Goal: Find specific page/section: Find specific page/section

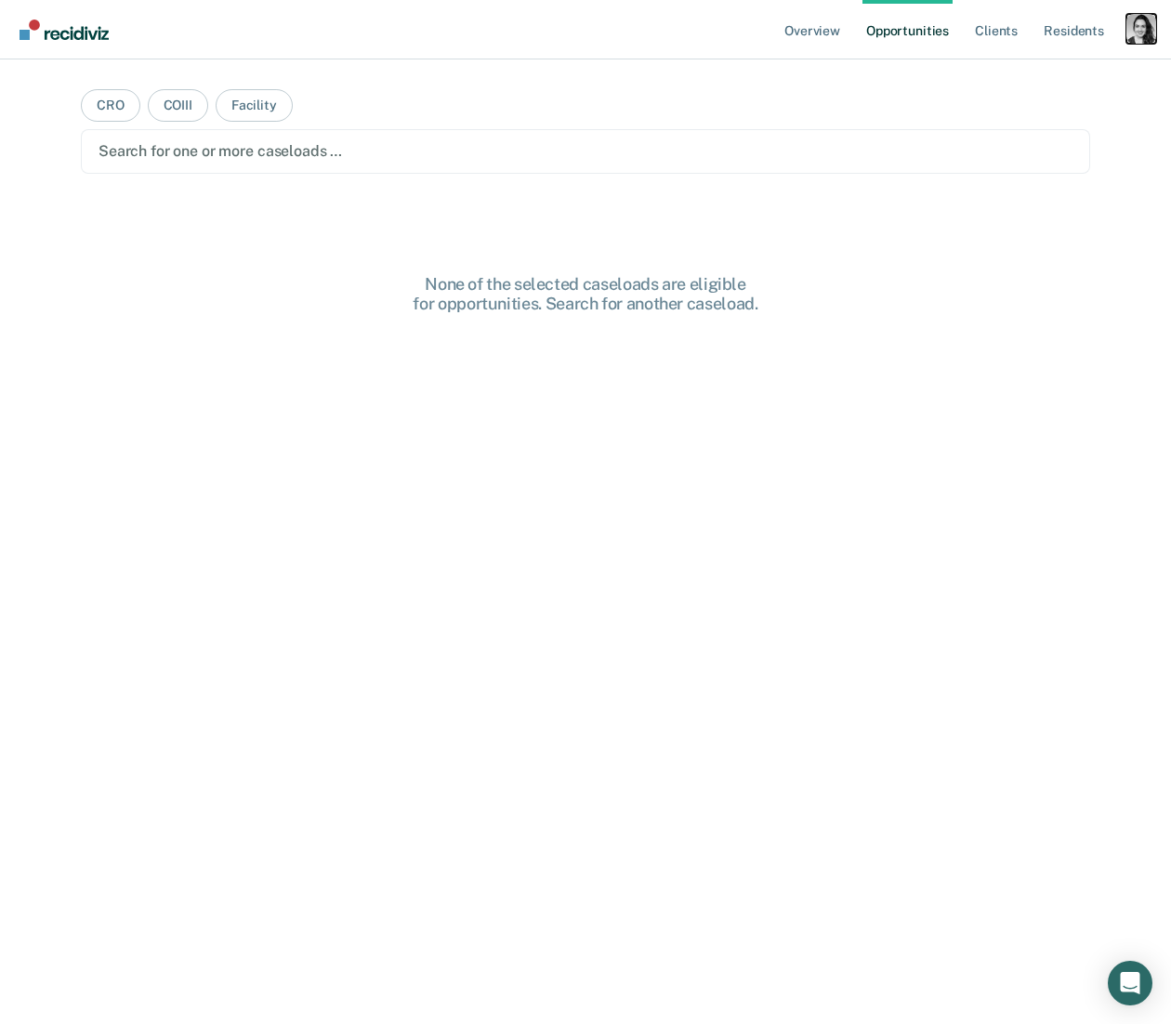
click at [1150, 31] on div "Profile dropdown button" at bounding box center [1141, 29] width 30 height 30
click at [1045, 75] on link "Profile" at bounding box center [1067, 76] width 150 height 16
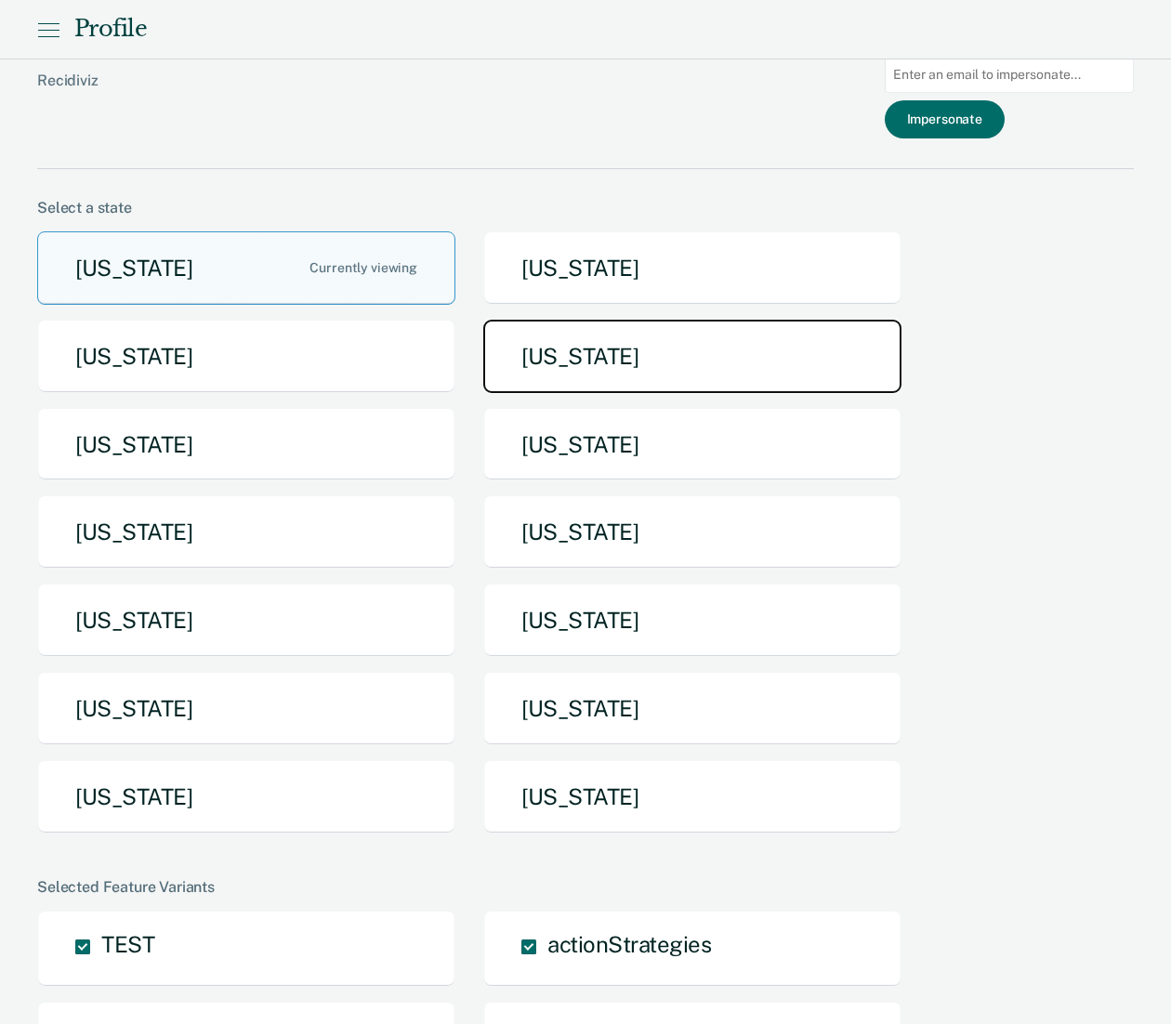
click at [565, 357] on button "[US_STATE]" at bounding box center [692, 356] width 418 height 73
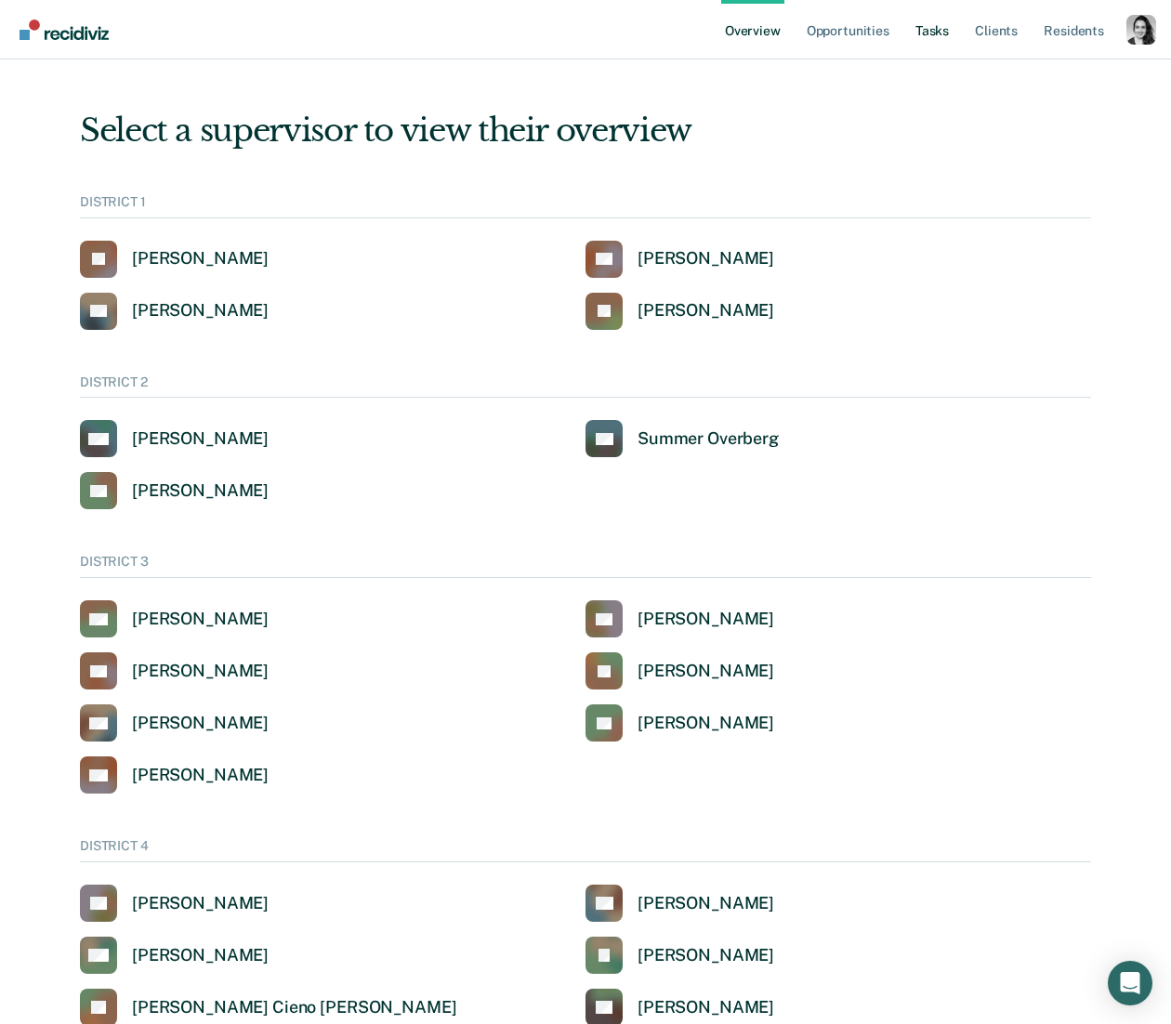
click at [927, 41] on link "Tasks" at bounding box center [932, 29] width 41 height 59
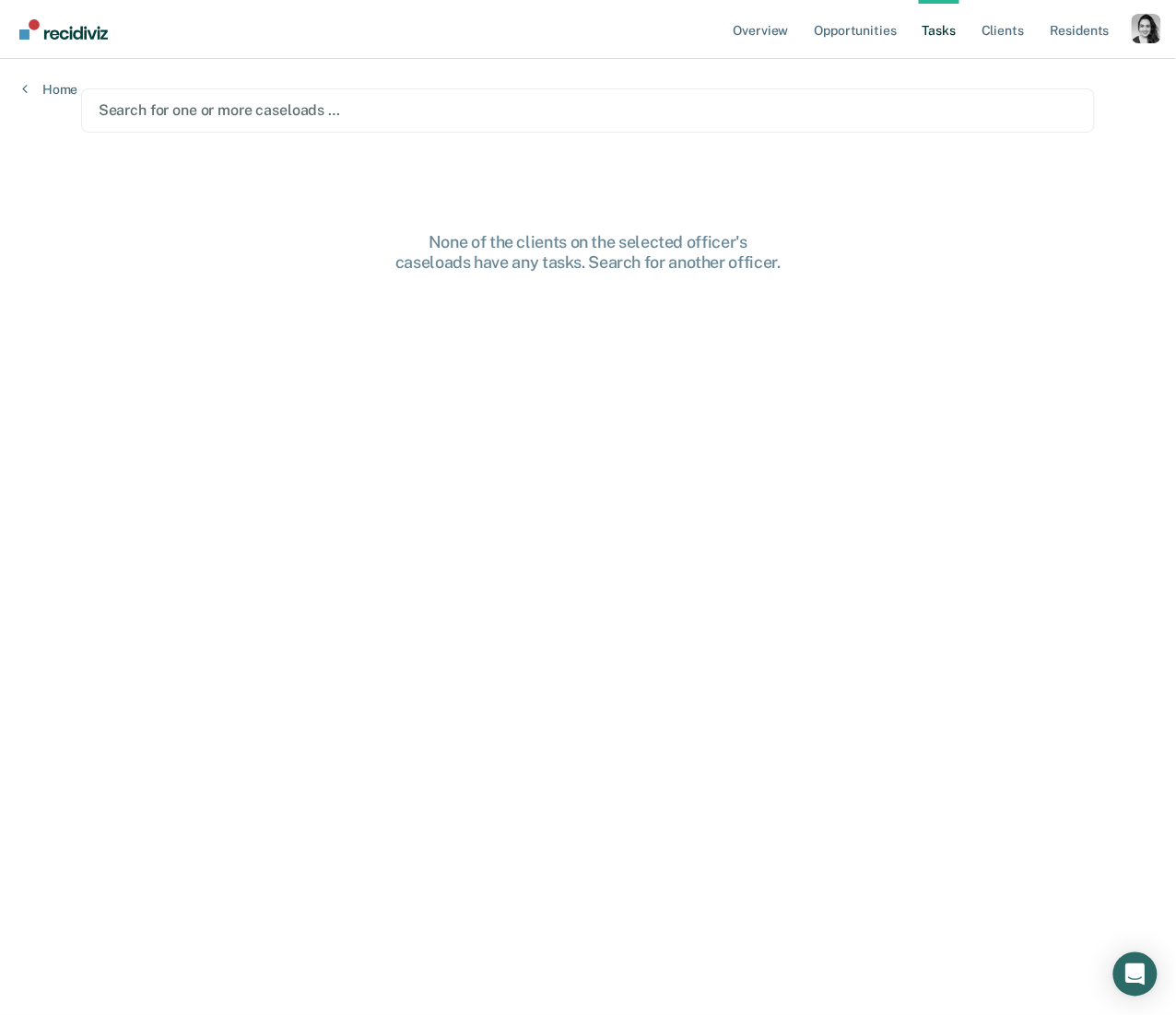
click at [280, 104] on div at bounding box center [587, 109] width 979 height 21
